Goal: Information Seeking & Learning: Learn about a topic

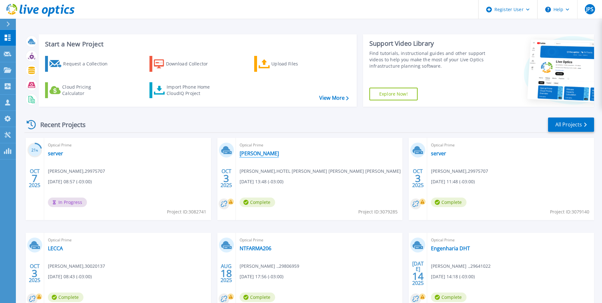
click at [253, 153] on link "[PERSON_NAME]" at bounding box center [259, 153] width 39 height 6
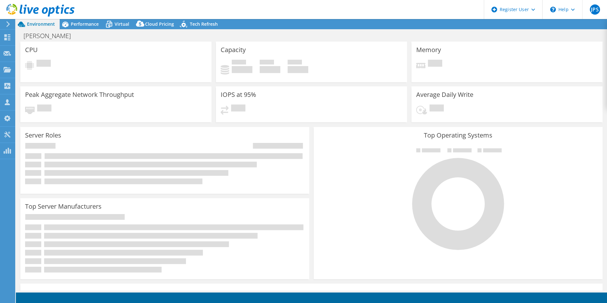
select select "USD"
select select "SouthAmerica"
select select "BRL"
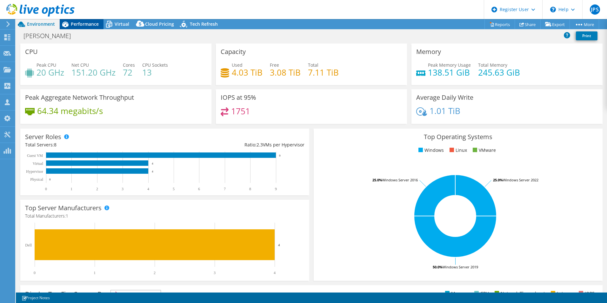
click at [90, 21] on span "Performance" at bounding box center [85, 24] width 28 height 6
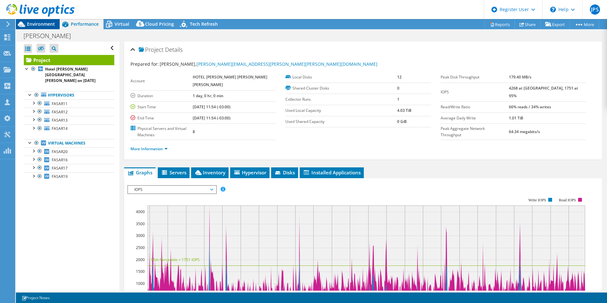
click at [43, 24] on span "Environment" at bounding box center [41, 24] width 28 height 6
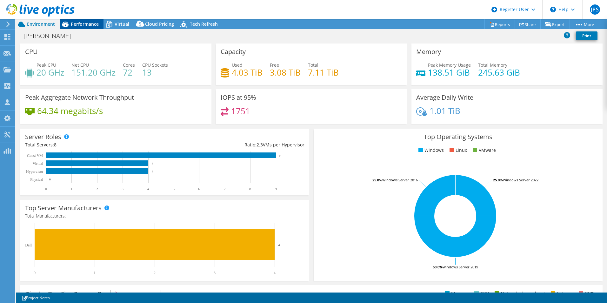
click at [79, 23] on span "Performance" at bounding box center [85, 24] width 28 height 6
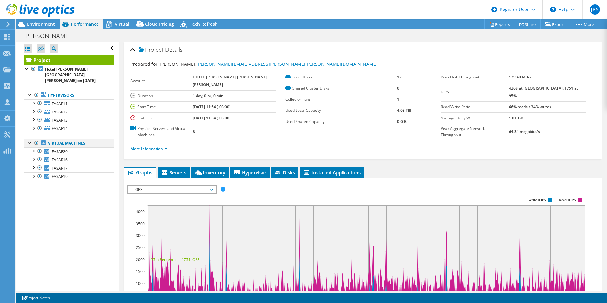
click at [36, 139] on div at bounding box center [36, 143] width 6 height 8
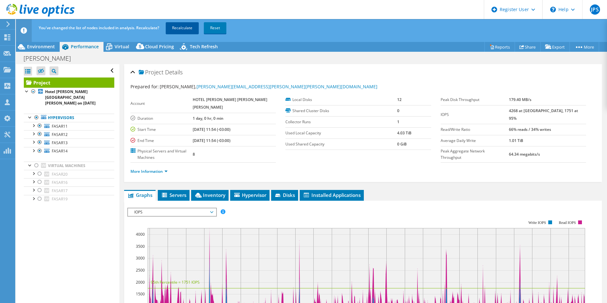
click at [189, 27] on link "Recalculate" at bounding box center [182, 27] width 33 height 11
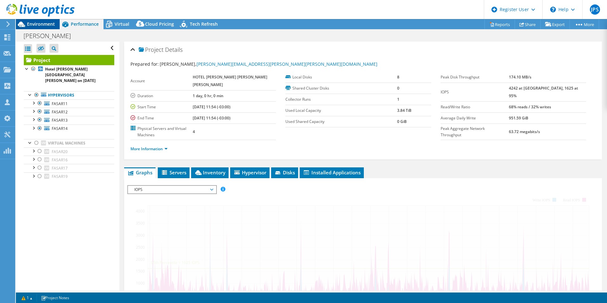
click at [53, 25] on span "Environment" at bounding box center [41, 24] width 28 height 6
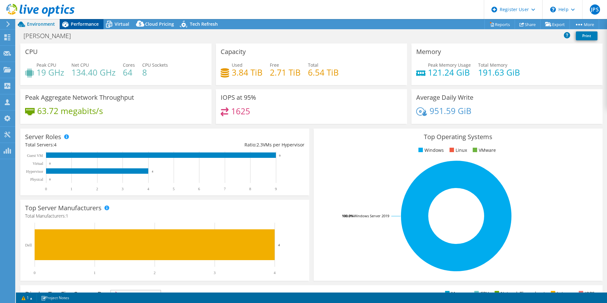
click at [94, 27] on span "Performance" at bounding box center [85, 24] width 28 height 6
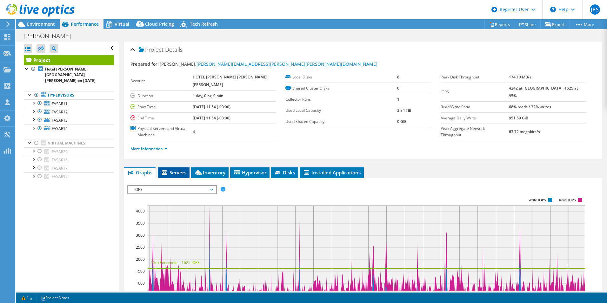
scroll to position [32, 0]
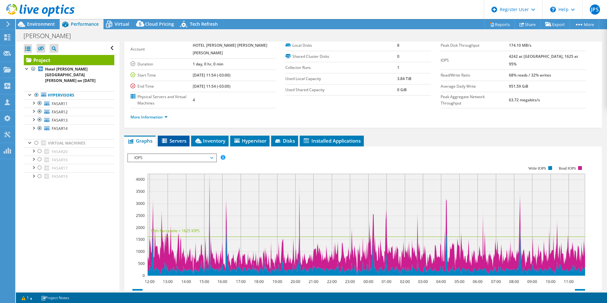
click at [174, 137] on span "Servers" at bounding box center [173, 140] width 25 height 6
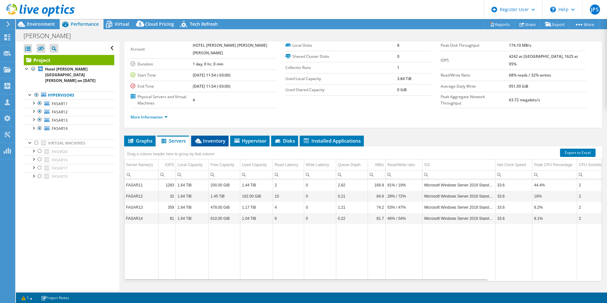
click at [211, 137] on span "Inventory" at bounding box center [209, 140] width 31 height 6
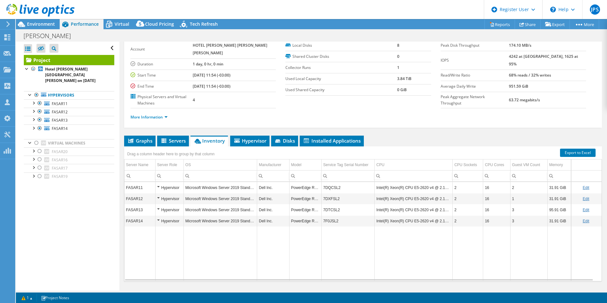
drag, startPoint x: 44, startPoint y: 21, endPoint x: 147, endPoint y: 80, distance: 117.7
click at [44, 21] on span "Environment" at bounding box center [41, 24] width 28 height 6
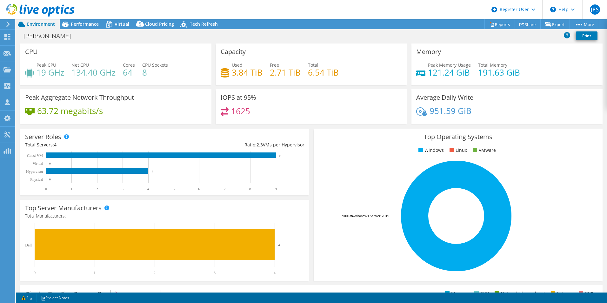
click at [86, 71] on h4 "134.40 GHz" at bounding box center [93, 72] width 44 height 7
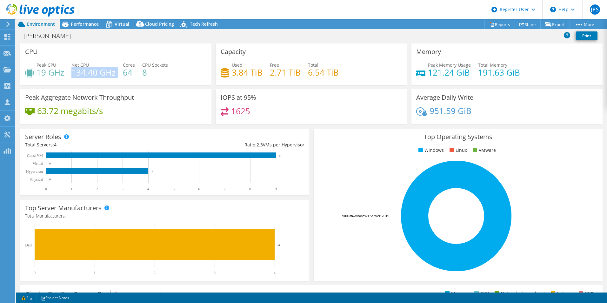
drag, startPoint x: 86, startPoint y: 71, endPoint x: 93, endPoint y: 71, distance: 6.7
click at [93, 71] on h4 "134.40 GHz" at bounding box center [93, 72] width 44 height 7
click at [129, 70] on h4 "64" at bounding box center [129, 72] width 12 height 7
drag, startPoint x: 129, startPoint y: 70, endPoint x: 125, endPoint y: 72, distance: 4.4
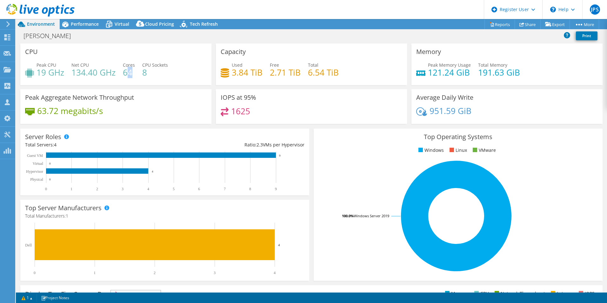
click at [125, 72] on h4 "64" at bounding box center [129, 72] width 12 height 7
click at [119, 75] on div "Peak CPU 19 GHz Net CPU 134.40 GHz Cores 64 CPU Sockets 8" at bounding box center [116, 72] width 182 height 21
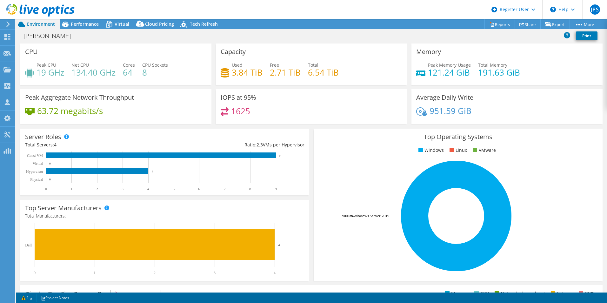
click at [128, 73] on h4 "64" at bounding box center [129, 72] width 12 height 7
click at [81, 19] on div "Performance" at bounding box center [82, 24] width 44 height 10
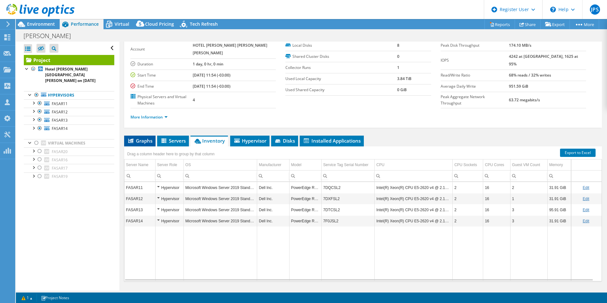
click at [136, 137] on span "Graphs" at bounding box center [139, 140] width 25 height 6
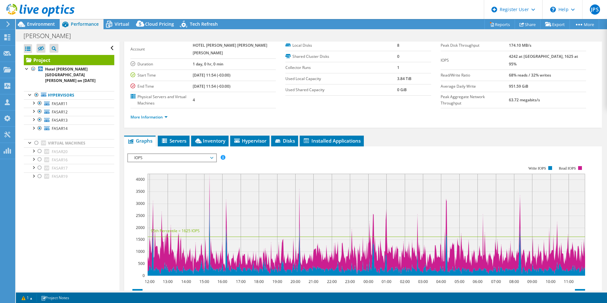
click at [172, 154] on span "IOPS" at bounding box center [172, 158] width 82 height 8
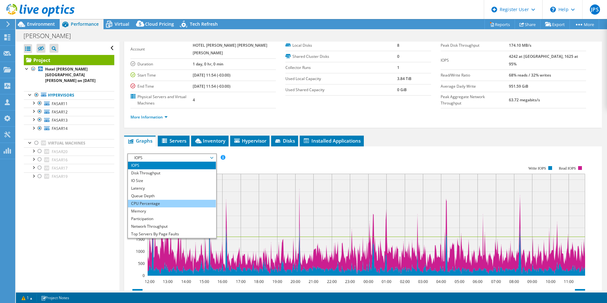
click at [152, 200] on li "CPU Percentage" at bounding box center [172, 204] width 88 height 8
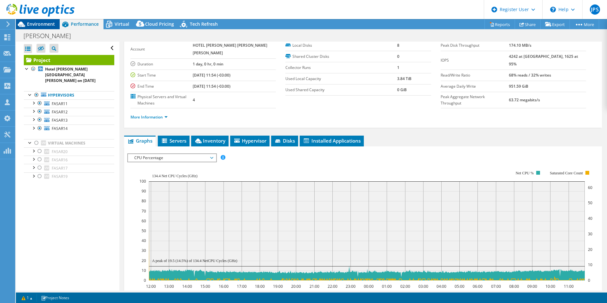
click at [50, 25] on span "Environment" at bounding box center [41, 24] width 28 height 6
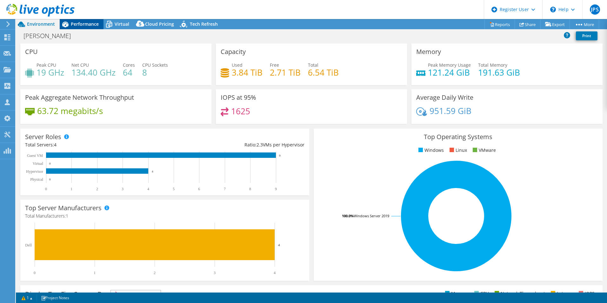
click at [85, 24] on span "Performance" at bounding box center [85, 24] width 28 height 6
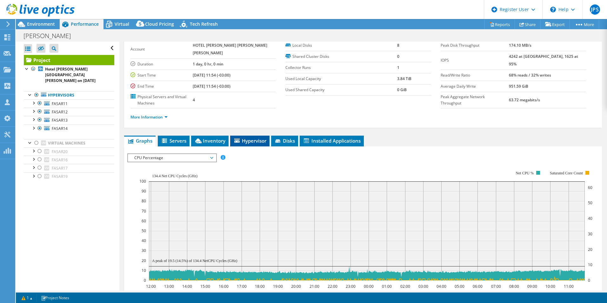
click at [252, 137] on span "Hypervisor" at bounding box center [249, 140] width 33 height 6
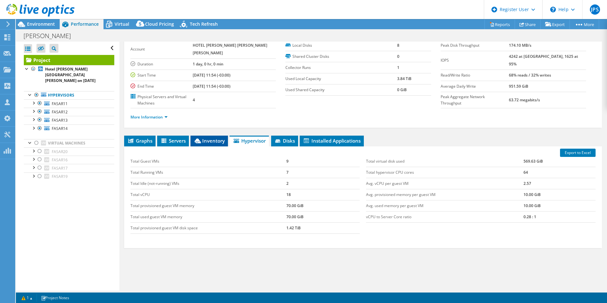
click at [216, 136] on li "Inventory" at bounding box center [208, 141] width 37 height 11
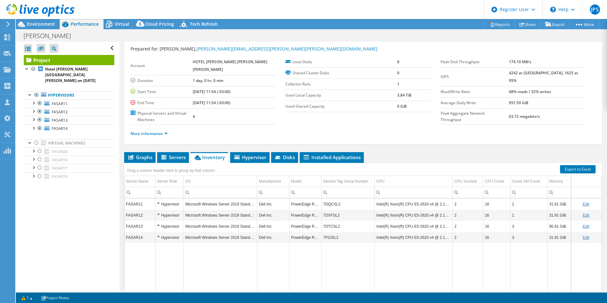
scroll to position [0, 0]
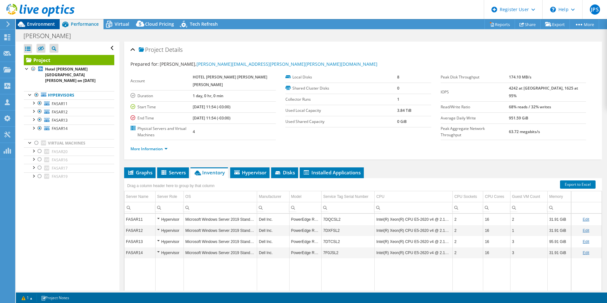
click at [48, 23] on span "Environment" at bounding box center [41, 24] width 28 height 6
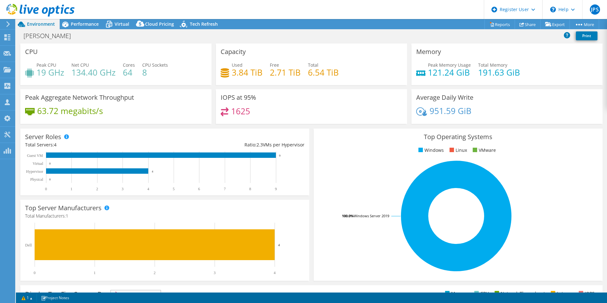
click at [359, 24] on div "Project Actions Project Actions Reports Share Export vSAN ReadyNode Sizer" at bounding box center [311, 24] width 591 height 10
click at [83, 23] on span "Performance" at bounding box center [85, 24] width 28 height 6
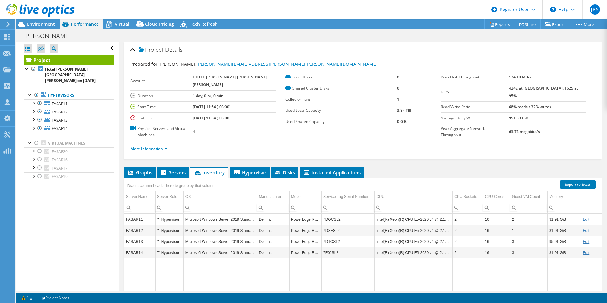
click at [140, 146] on link "More Information" at bounding box center [148, 148] width 37 height 5
